Goal: Book appointment/travel/reservation

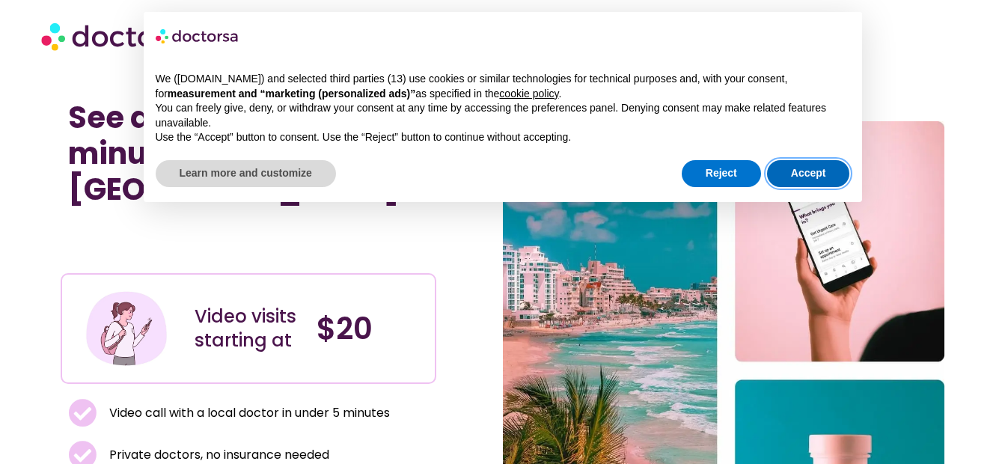
click at [811, 168] on button "Accept" at bounding box center [808, 173] width 83 height 27
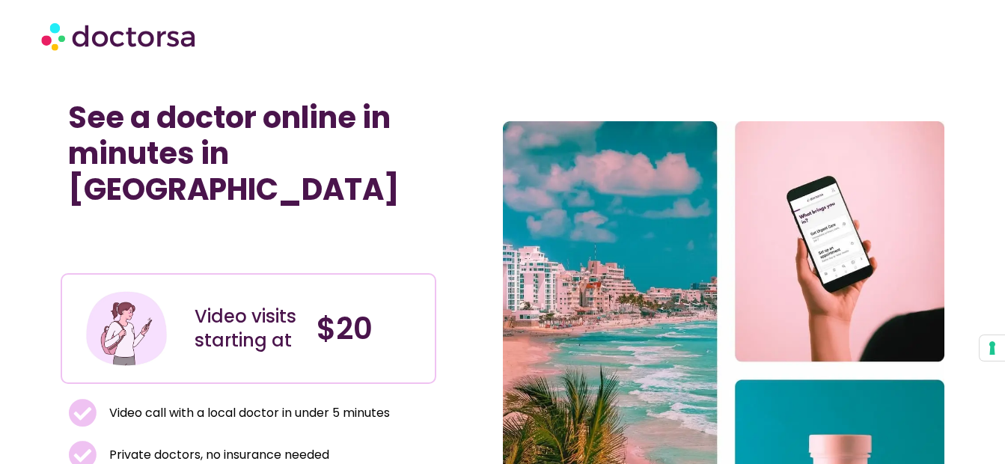
click at [124, 34] on img at bounding box center [119, 35] width 157 height 45
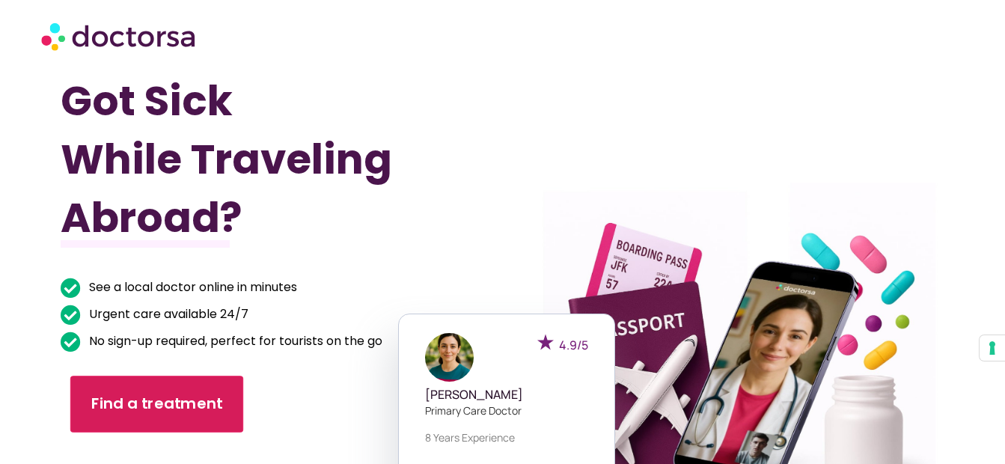
click at [199, 417] on link "Find a treatment" at bounding box center [156, 403] width 173 height 57
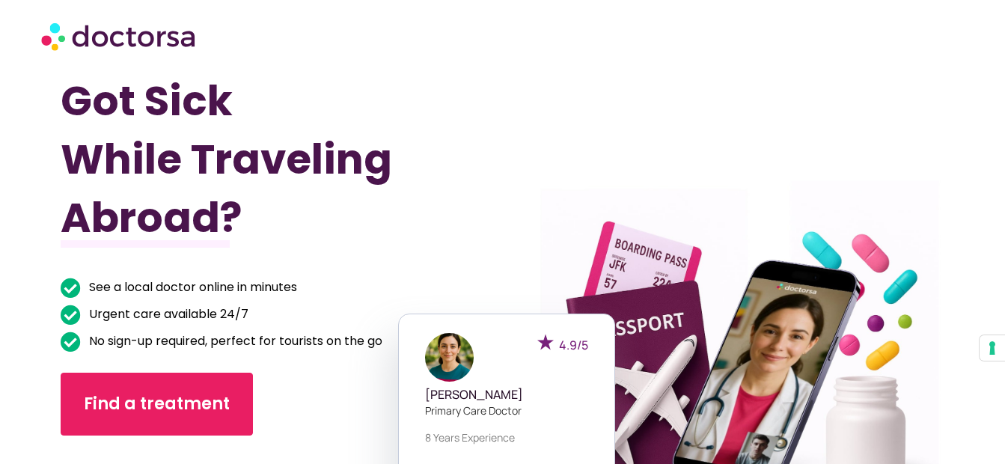
drag, startPoint x: 663, startPoint y: 61, endPoint x: 417, endPoint y: -28, distance: 262.4
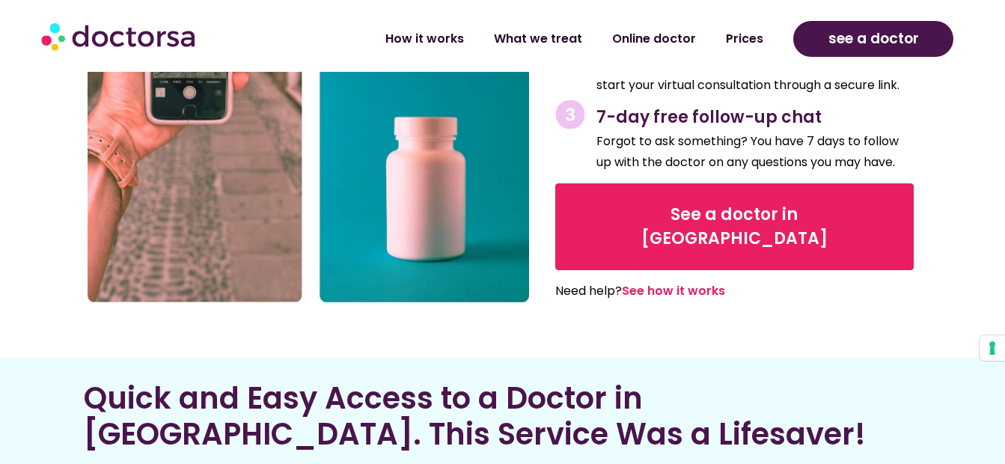
scroll to position [1675, 0]
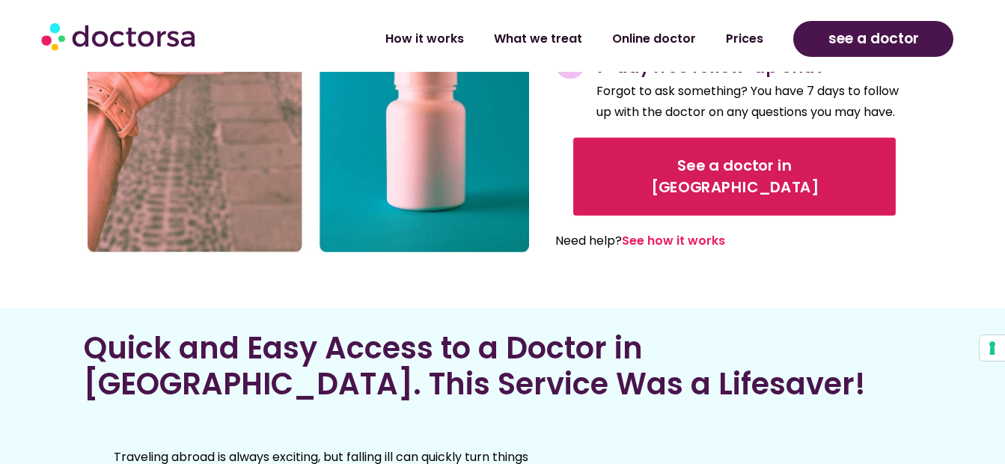
click at [709, 156] on span "See a doctor in Brazil" at bounding box center [733, 177] width 281 height 43
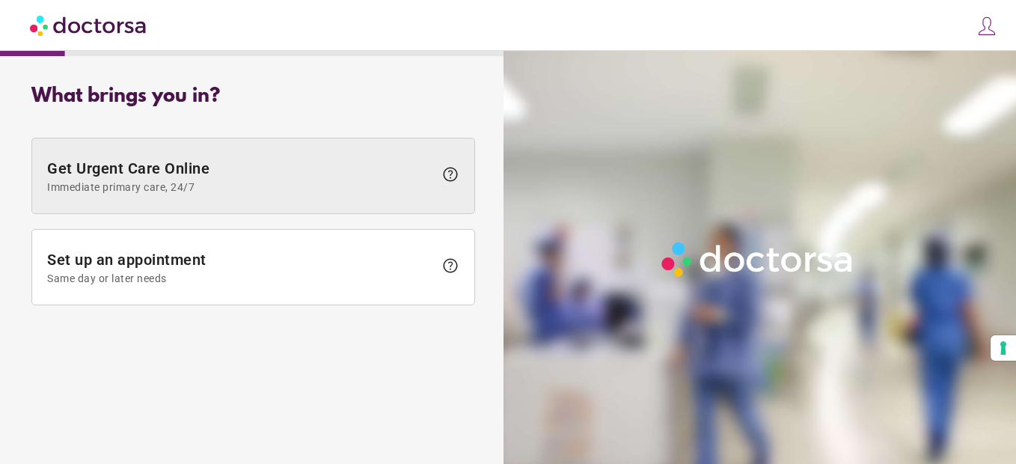
click at [393, 196] on span at bounding box center [253, 175] width 442 height 75
